Goal: Task Accomplishment & Management: Manage account settings

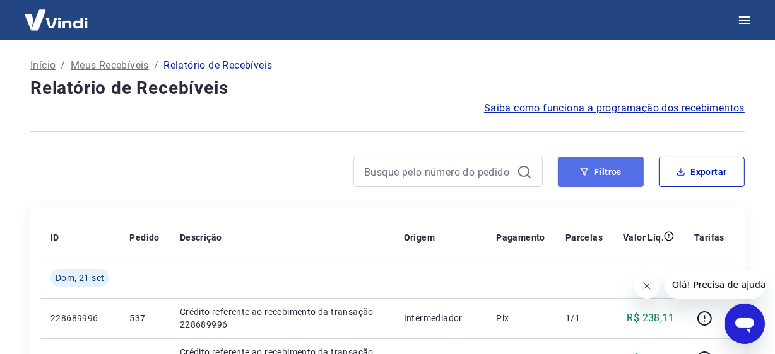
click at [621, 169] on button "Filtros" at bounding box center [601, 172] width 86 height 30
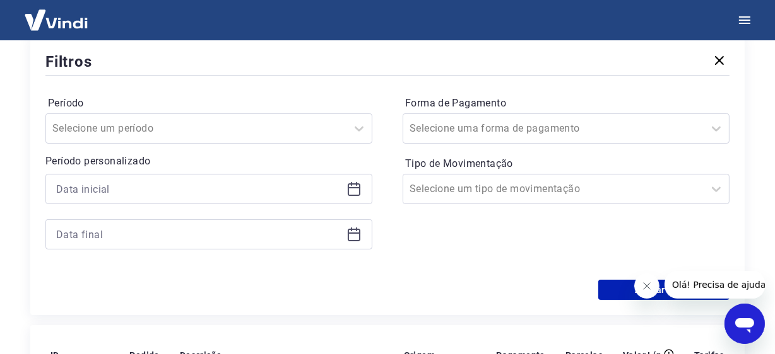
scroll to position [189, 0]
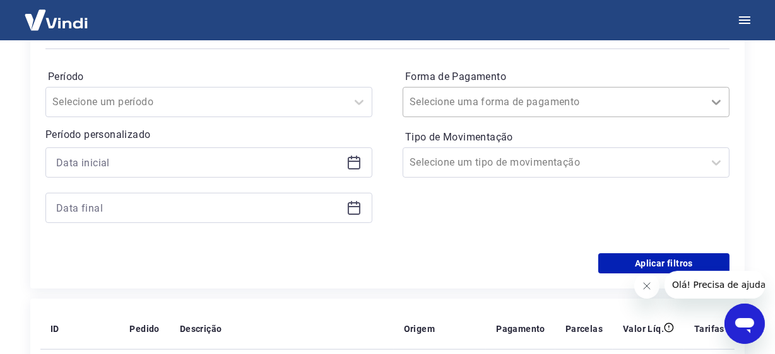
click at [716, 107] on icon at bounding box center [715, 102] width 15 height 15
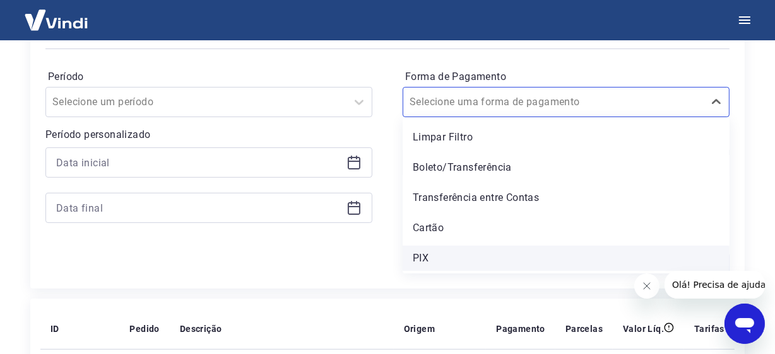
click at [442, 259] on div "PIX" at bounding box center [565, 258] width 327 height 25
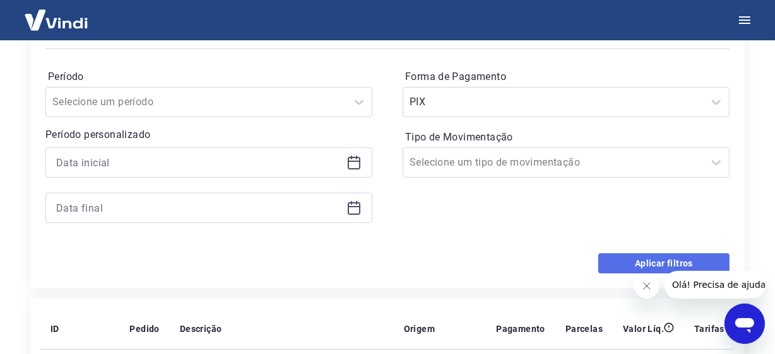
click at [643, 269] on button "Aplicar filtros" at bounding box center [663, 264] width 131 height 20
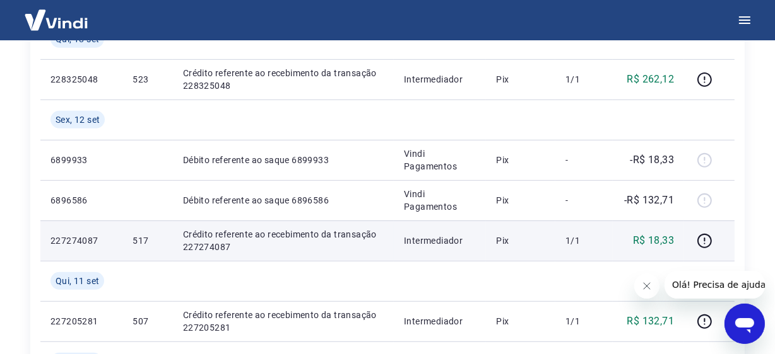
scroll to position [630, 0]
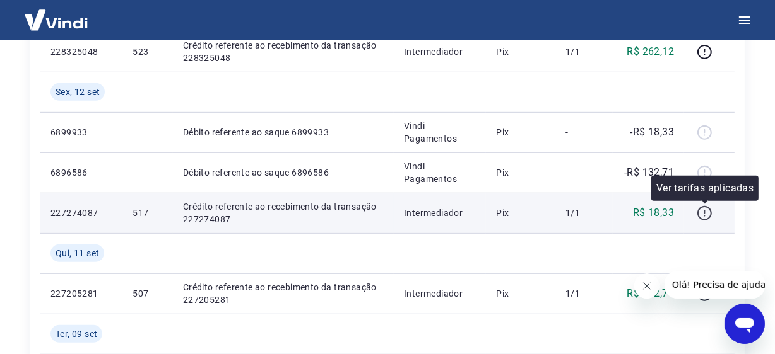
click at [701, 214] on icon "button" at bounding box center [704, 214] width 16 height 16
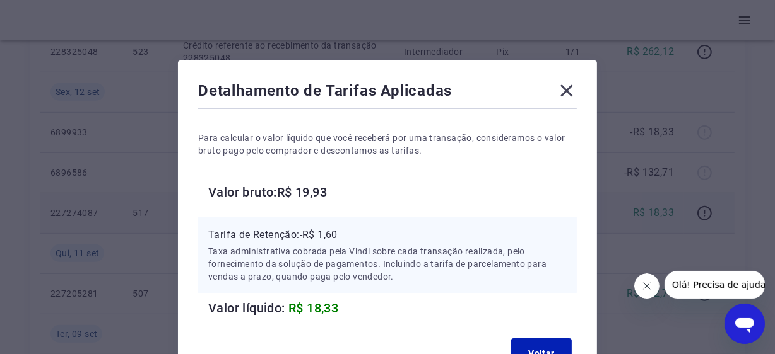
click at [562, 92] on icon at bounding box center [566, 91] width 20 height 20
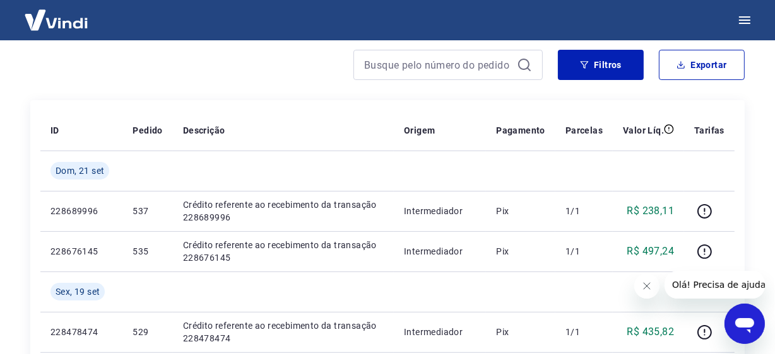
scroll to position [62, 0]
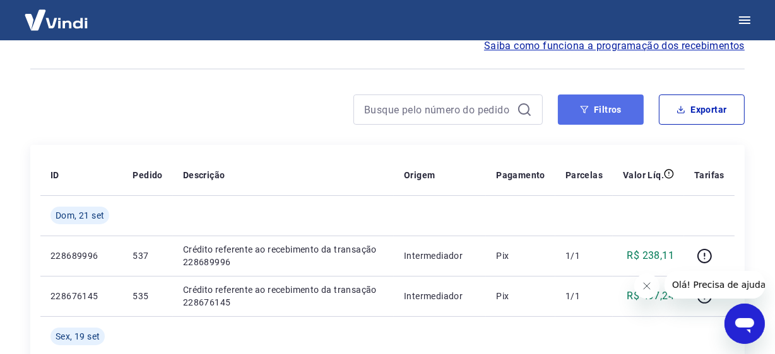
click at [602, 112] on button "Filtros" at bounding box center [601, 110] width 86 height 30
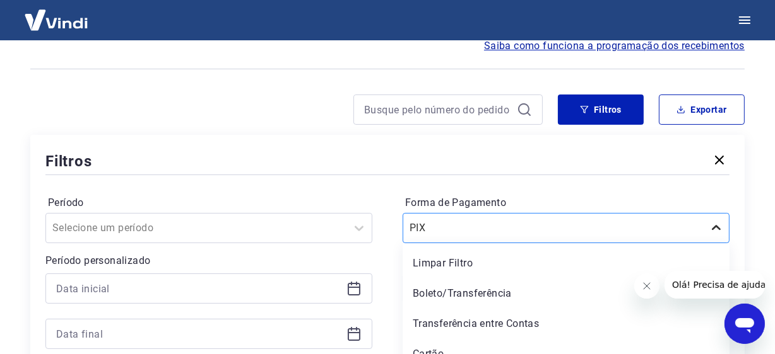
scroll to position [107, 0]
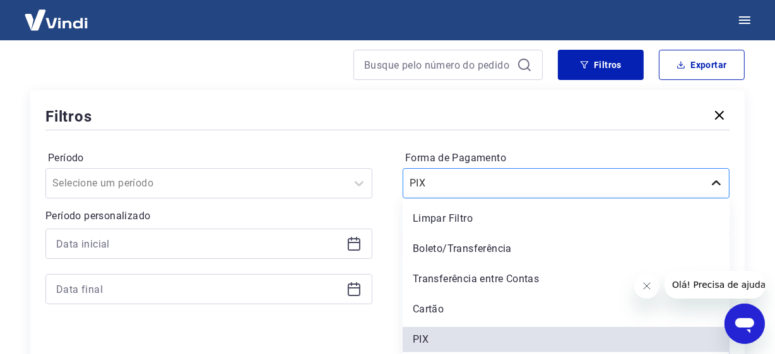
click at [715, 199] on div "option Limpar Filtro focused, 1 of 5. 5 results available. Use Up and Down to c…" at bounding box center [565, 183] width 327 height 30
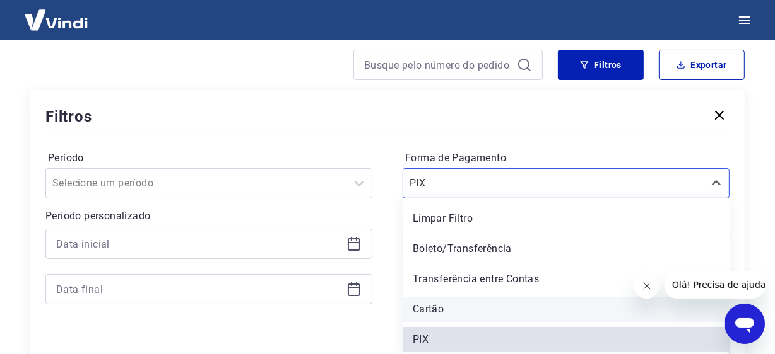
click at [410, 308] on div "Cartão" at bounding box center [565, 309] width 327 height 25
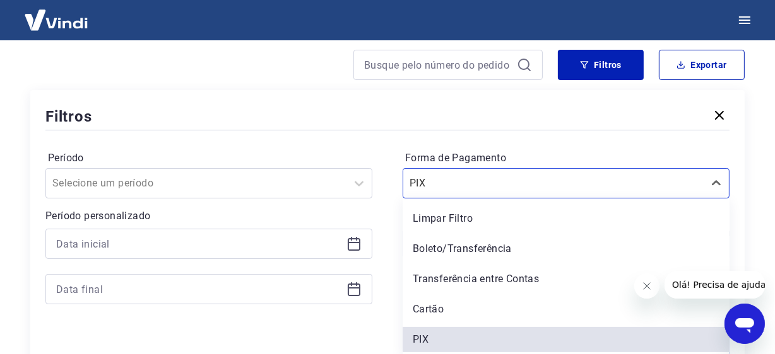
click at [426, 307] on div "Forma de Pagamento option Cartão focused, 4 of 5. 5 results available. Use Up a…" at bounding box center [565, 234] width 327 height 172
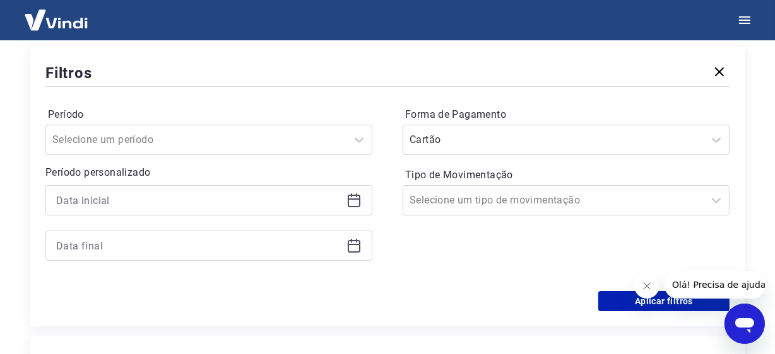
scroll to position [171, 0]
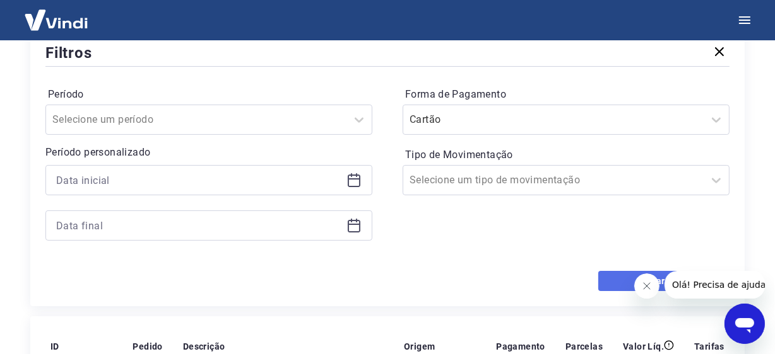
click at [617, 278] on button "Aplicar filtros" at bounding box center [663, 281] width 131 height 20
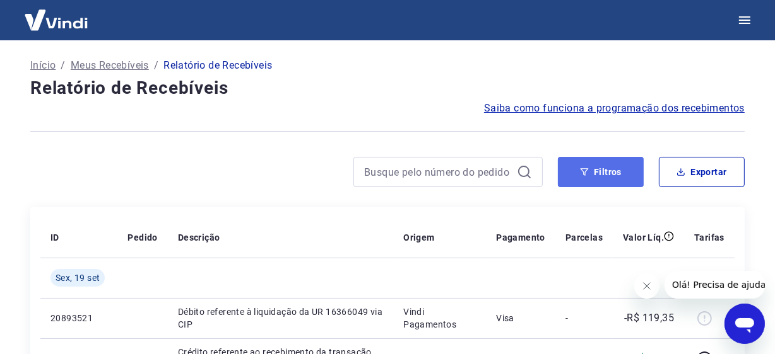
click at [587, 171] on icon "button" at bounding box center [584, 172] width 8 height 8
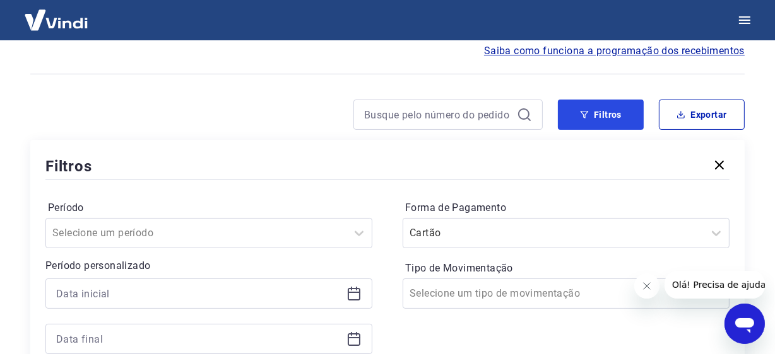
scroll to position [126, 0]
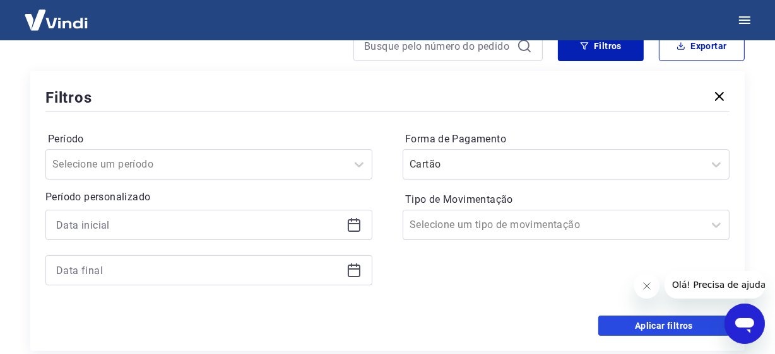
drag, startPoint x: 635, startPoint y: 322, endPoint x: 442, endPoint y: 190, distance: 234.1
click at [635, 322] on button "Aplicar filtros" at bounding box center [663, 326] width 131 height 20
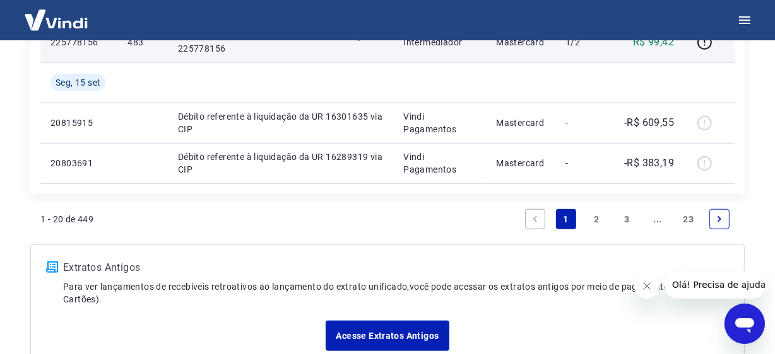
scroll to position [1072, 0]
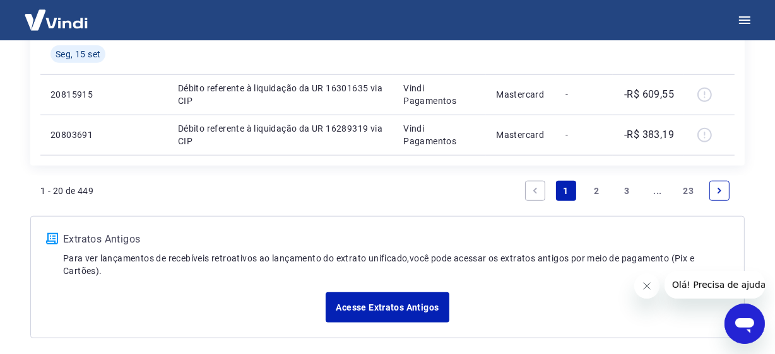
click at [599, 190] on link "2" at bounding box center [596, 191] width 20 height 20
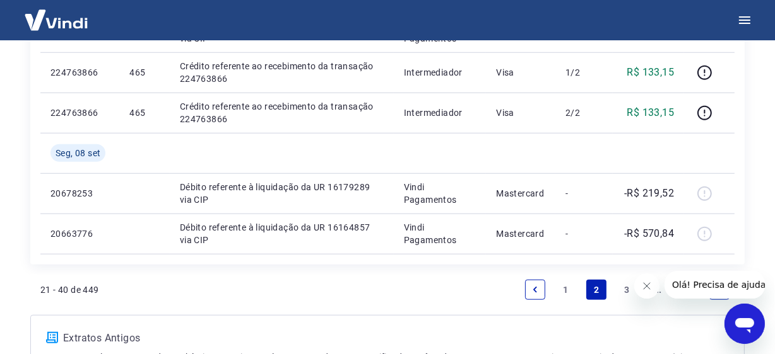
scroll to position [1164, 0]
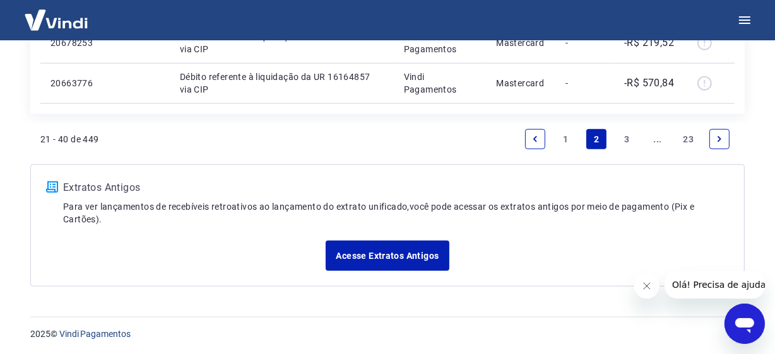
click at [568, 132] on link "1" at bounding box center [566, 139] width 20 height 20
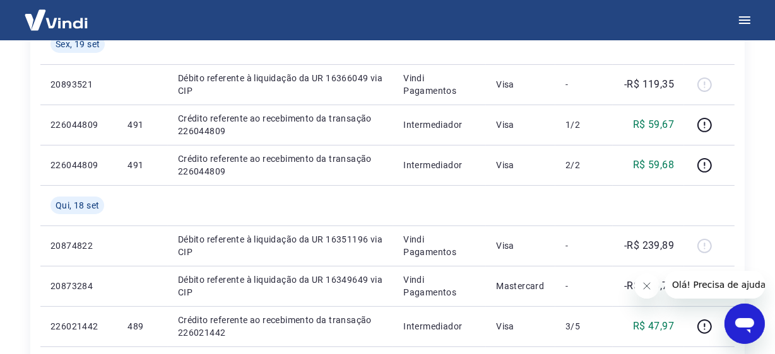
scroll to position [252, 0]
